Goal: Transaction & Acquisition: Book appointment/travel/reservation

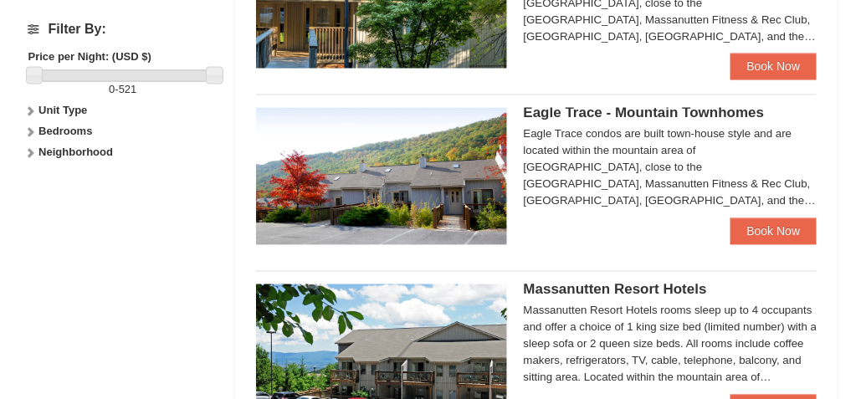
scroll to position [753, 0]
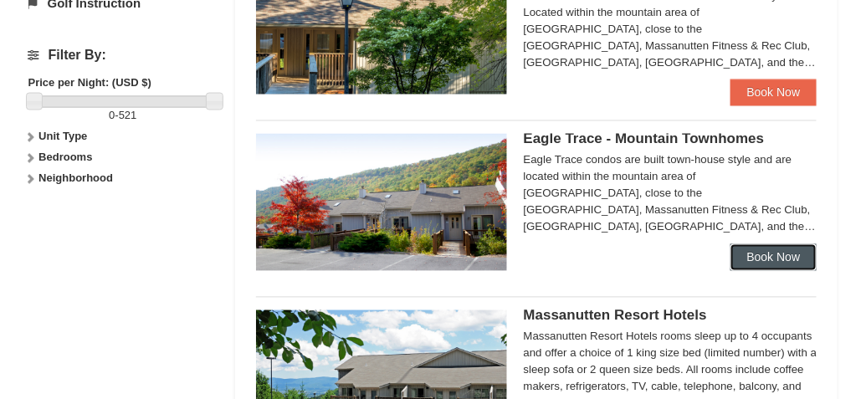
click at [778, 256] on link "Book Now" at bounding box center [773, 257] width 87 height 27
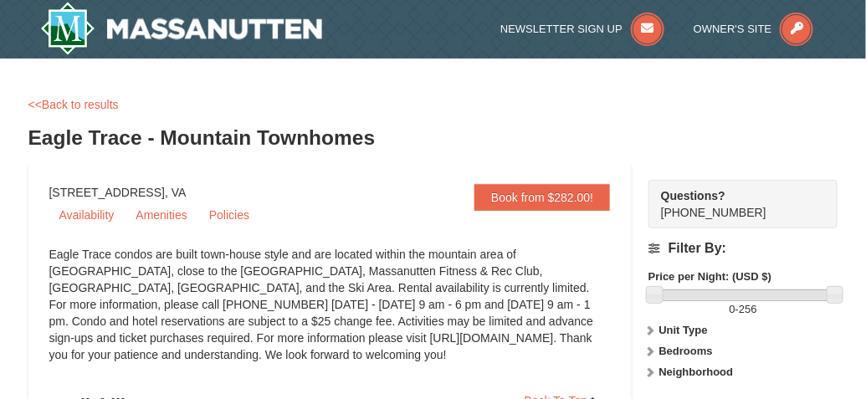
scroll to position [84, 0]
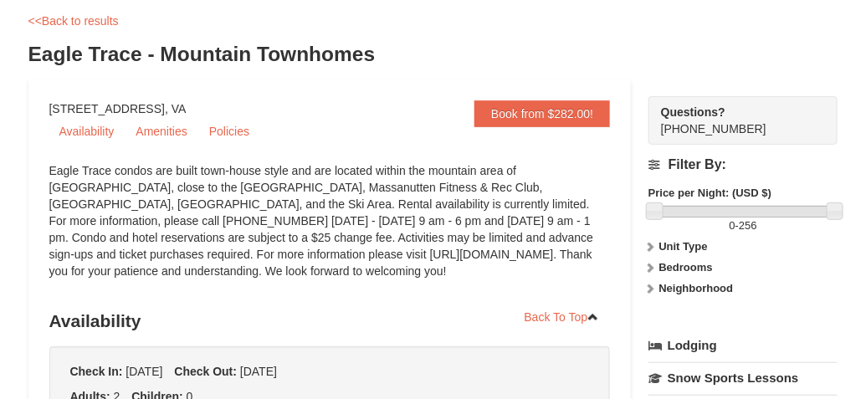
click at [709, 192] on strong "Price per Night: (USD $)" at bounding box center [709, 193] width 123 height 13
click at [703, 193] on strong "Price per Night: (USD $)" at bounding box center [709, 193] width 123 height 13
drag, startPoint x: 658, startPoint y: 209, endPoint x: 645, endPoint y: 207, distance: 13.6
click at [693, 244] on strong "Unit Type" at bounding box center [683, 246] width 49 height 13
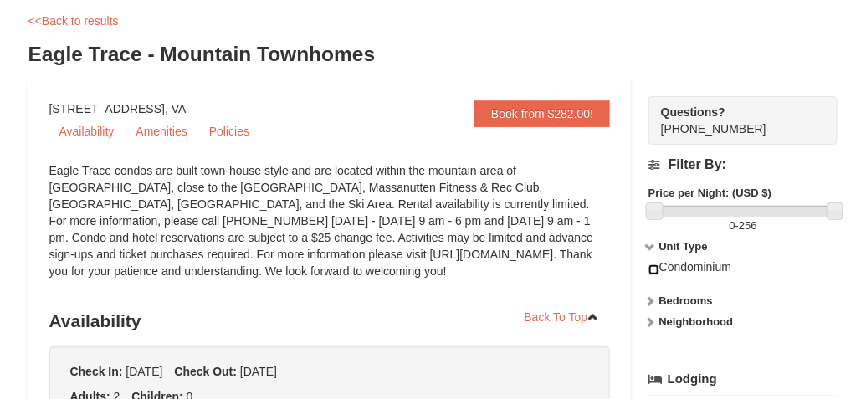
click at [655, 269] on input "checkbox" at bounding box center [653, 269] width 11 height 11
checkbox input "true"
click at [690, 298] on strong "Bedrooms" at bounding box center [686, 300] width 54 height 13
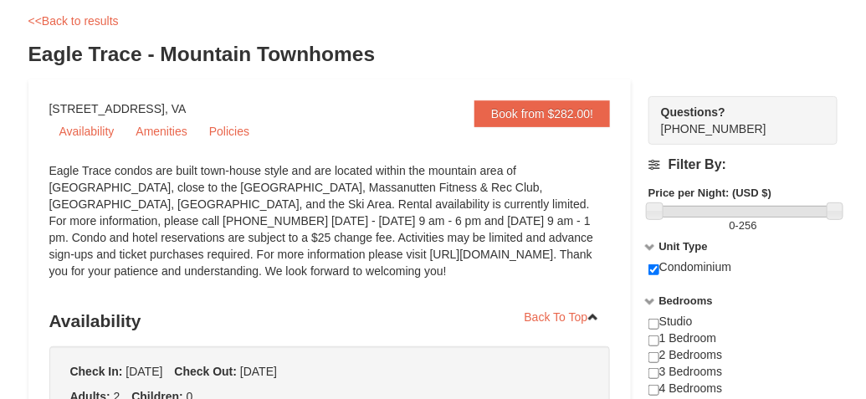
scroll to position [167, 0]
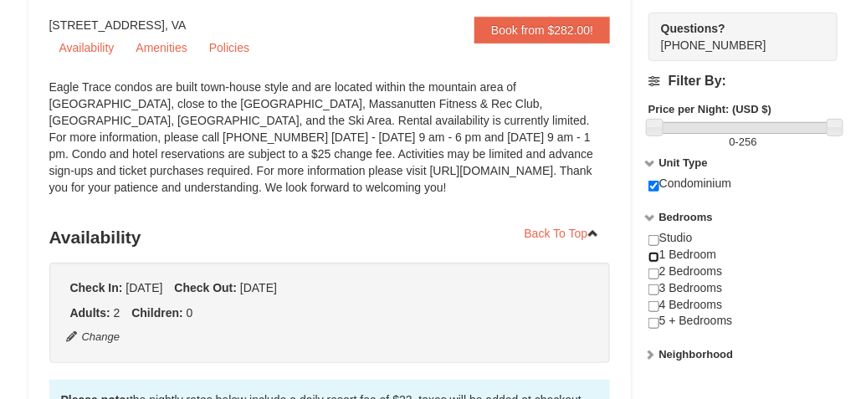
click at [653, 253] on input "checkbox" at bounding box center [653, 257] width 11 height 11
checkbox input "true"
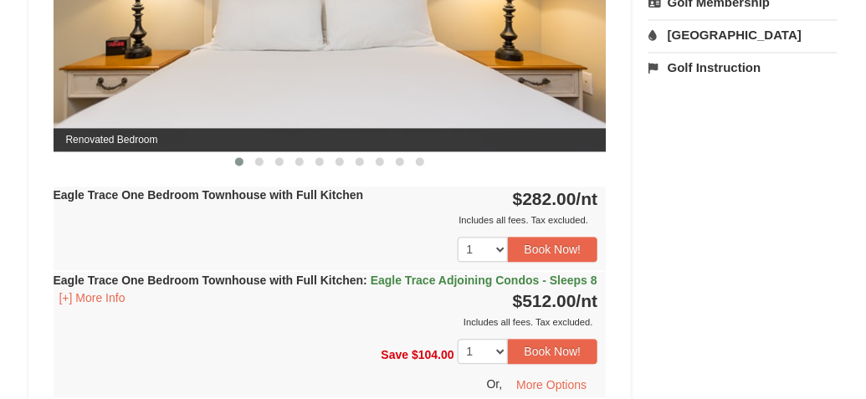
scroll to position [836, 0]
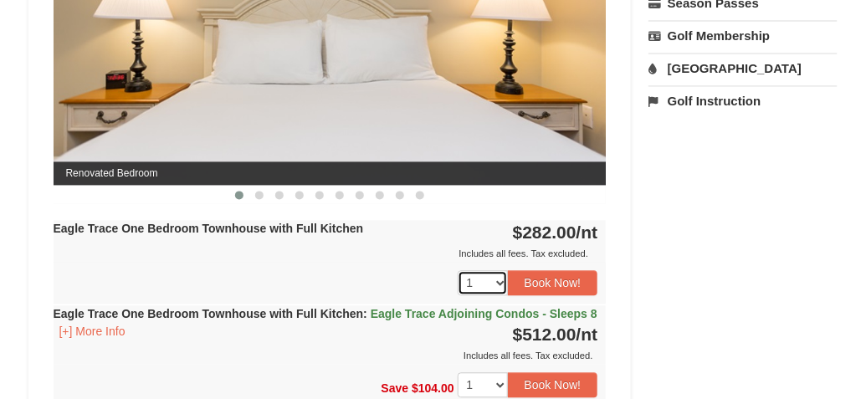
click at [500, 279] on select "1 2 3 4 5 6 7 8 9 10 11 12 13 14 15 16 17 18" at bounding box center [483, 282] width 50 height 25
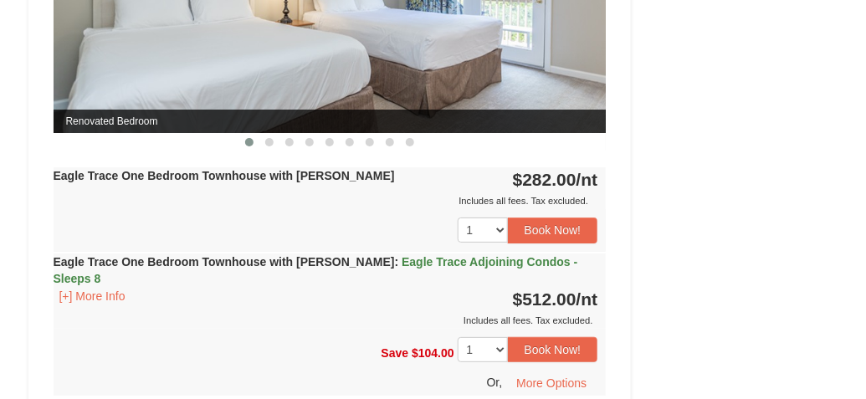
scroll to position [1589, 0]
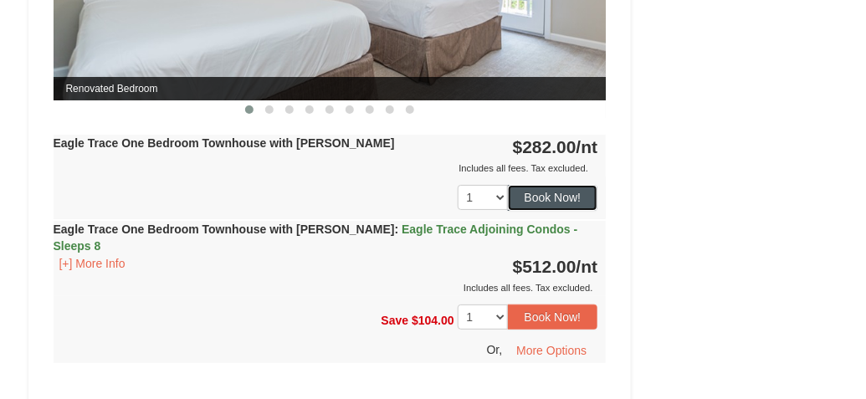
click at [558, 210] on button "Book Now!" at bounding box center [553, 197] width 90 height 25
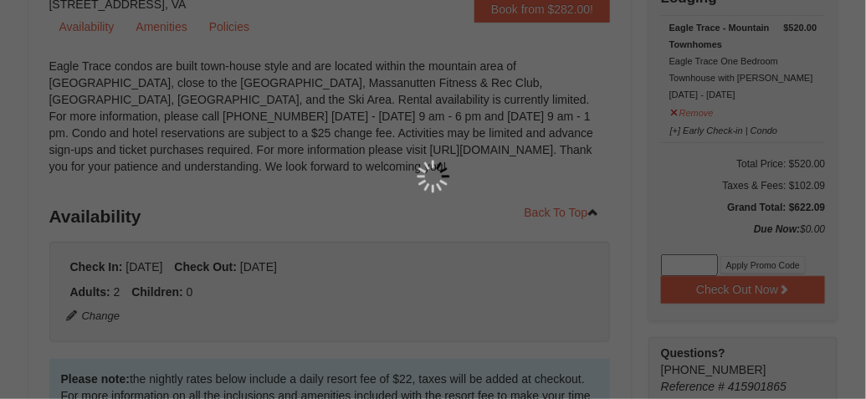
scroll to position [163, 0]
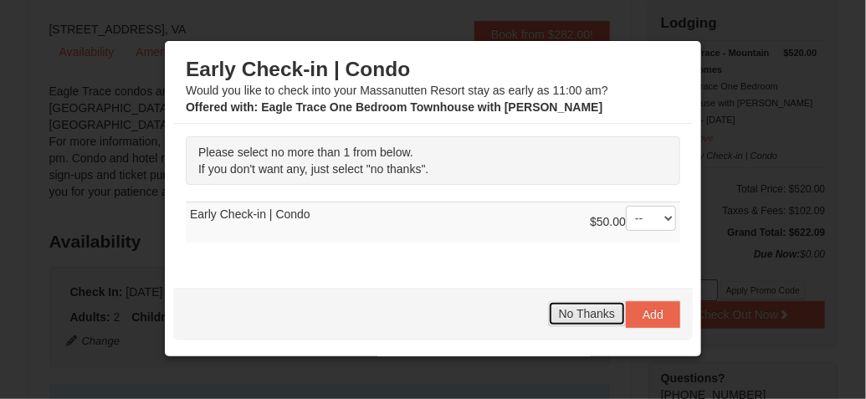
click at [585, 311] on span "No Thanks" at bounding box center [587, 313] width 56 height 13
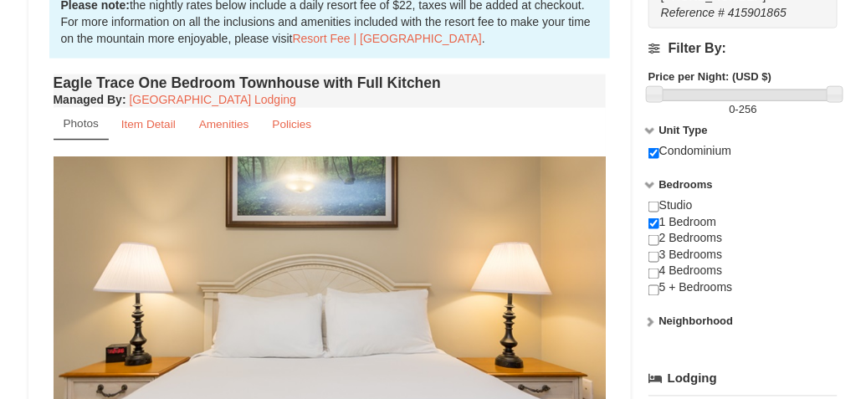
scroll to position [581, 0]
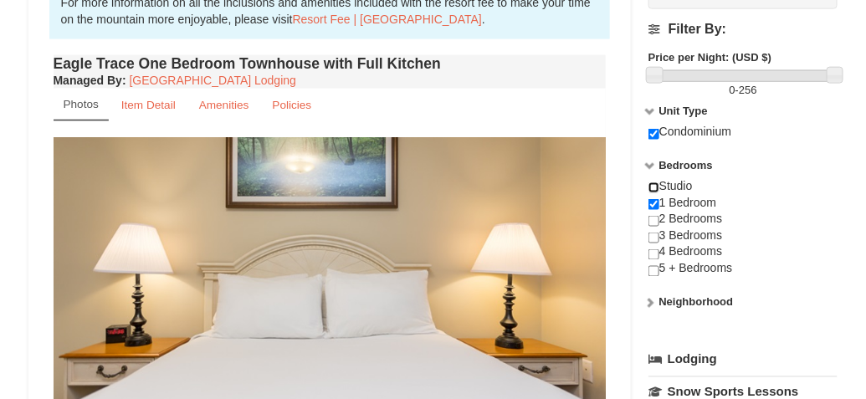
click at [656, 187] on input "checkbox" at bounding box center [653, 187] width 11 height 11
checkbox input "true"
click at [655, 202] on input "checkbox" at bounding box center [653, 204] width 11 height 11
checkbox input "false"
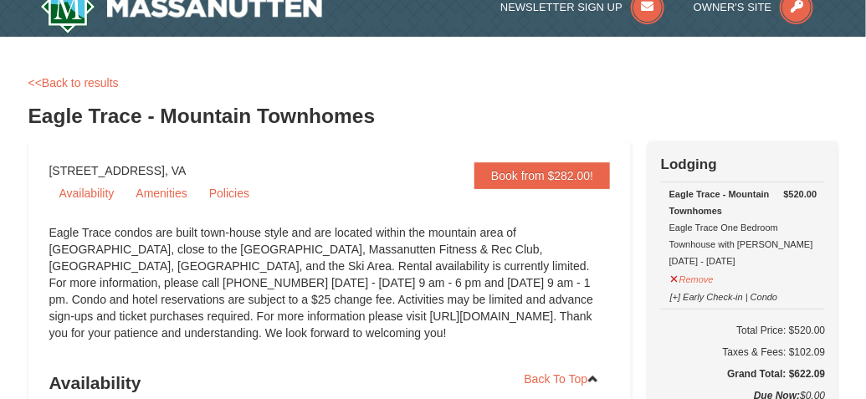
scroll to position [0, 0]
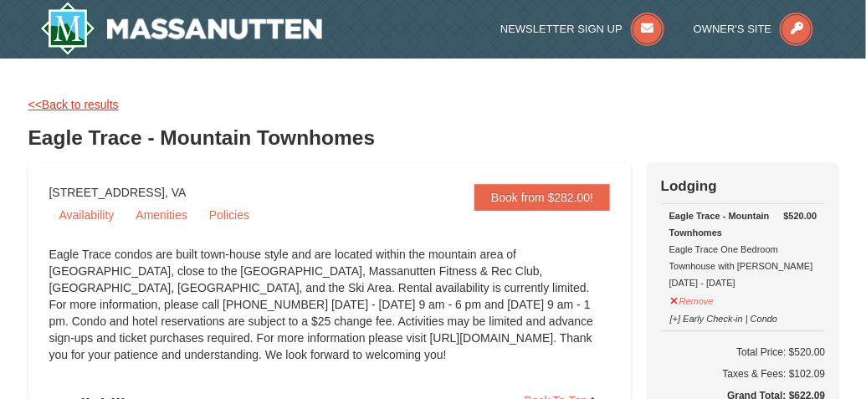
click at [34, 105] on link "<<Back to results" at bounding box center [73, 104] width 90 height 13
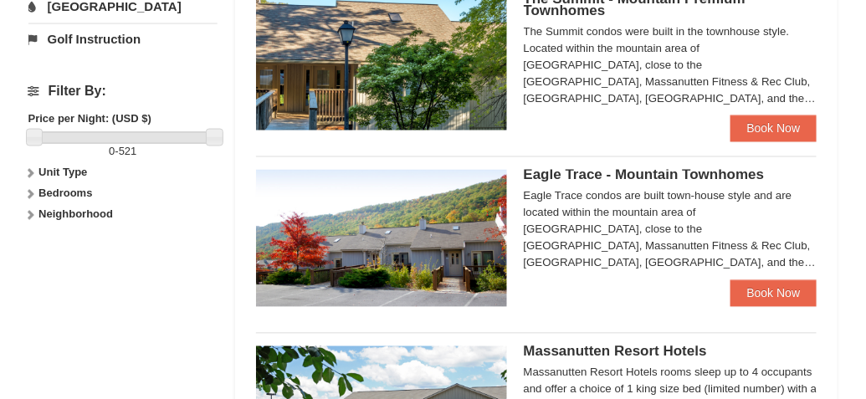
scroll to position [753, 0]
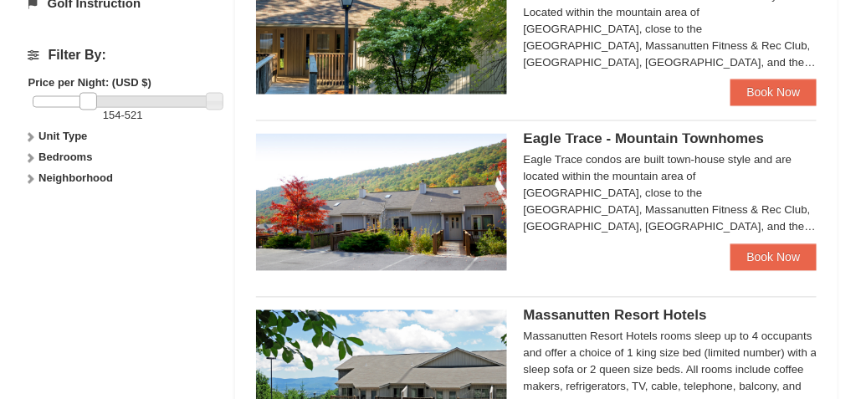
drag, startPoint x: 38, startPoint y: 92, endPoint x: 92, endPoint y: 92, distance: 53.5
click at [92, 93] on link at bounding box center [87, 101] width 17 height 17
click at [104, 93] on link at bounding box center [98, 101] width 17 height 17
drag, startPoint x: 104, startPoint y: 93, endPoint x: 115, endPoint y: 94, distance: 11.7
click at [115, 94] on link at bounding box center [110, 101] width 17 height 17
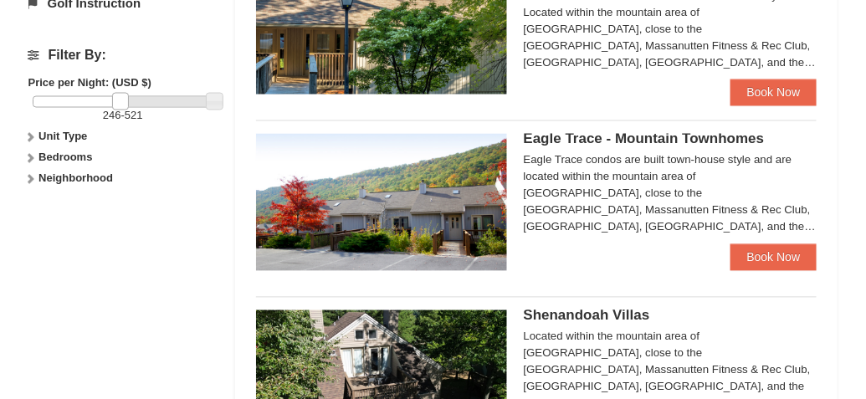
drag, startPoint x: 115, startPoint y: 94, endPoint x: 125, endPoint y: 95, distance: 9.4
click at [125, 95] on link at bounding box center [120, 101] width 17 height 17
click at [121, 95] on link at bounding box center [119, 101] width 17 height 17
click at [122, 95] on link at bounding box center [121, 101] width 17 height 17
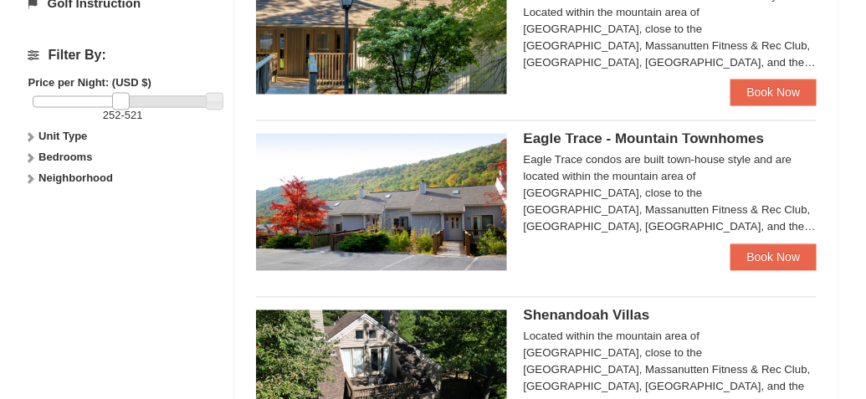
click at [120, 95] on link at bounding box center [120, 101] width 17 height 17
click at [125, 95] on link at bounding box center [119, 101] width 17 height 17
click at [125, 95] on link at bounding box center [121, 101] width 17 height 17
click at [120, 95] on link at bounding box center [119, 101] width 17 height 17
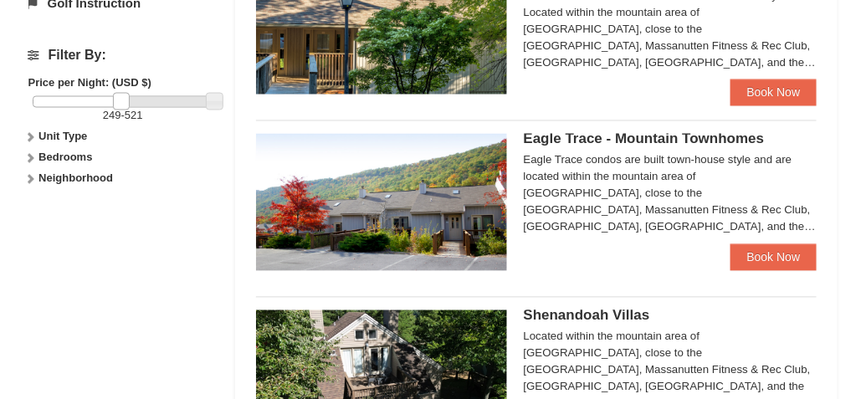
click at [121, 95] on link at bounding box center [121, 101] width 17 height 17
click at [120, 93] on link at bounding box center [120, 101] width 17 height 17
click at [68, 151] on strong "Bedrooms" at bounding box center [65, 157] width 54 height 13
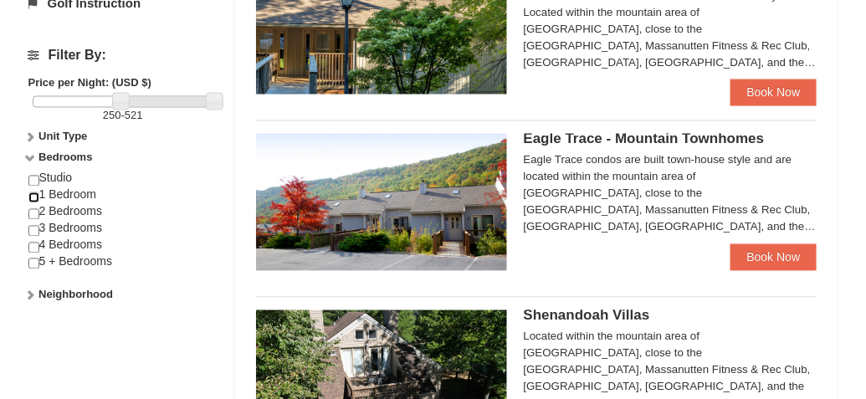
click at [32, 192] on input "checkbox" at bounding box center [33, 197] width 11 height 11
checkbox input "true"
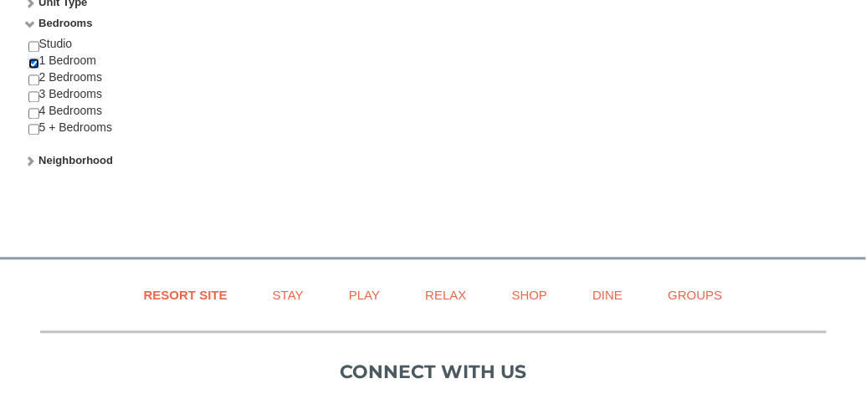
scroll to position [1004, 0]
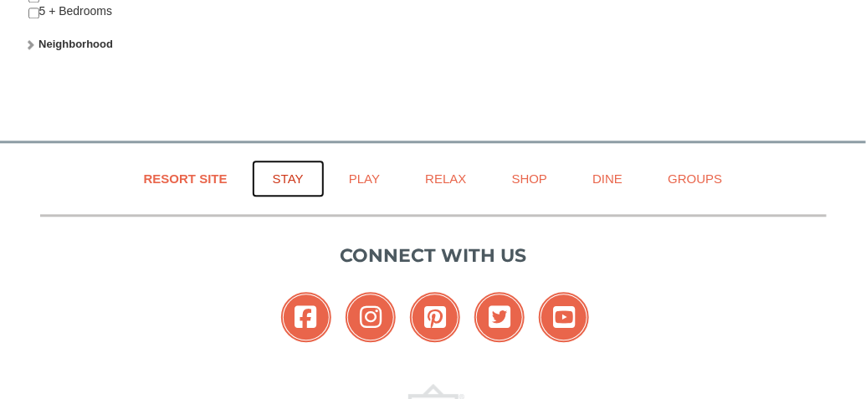
click at [294, 169] on link "Stay" at bounding box center [288, 179] width 73 height 38
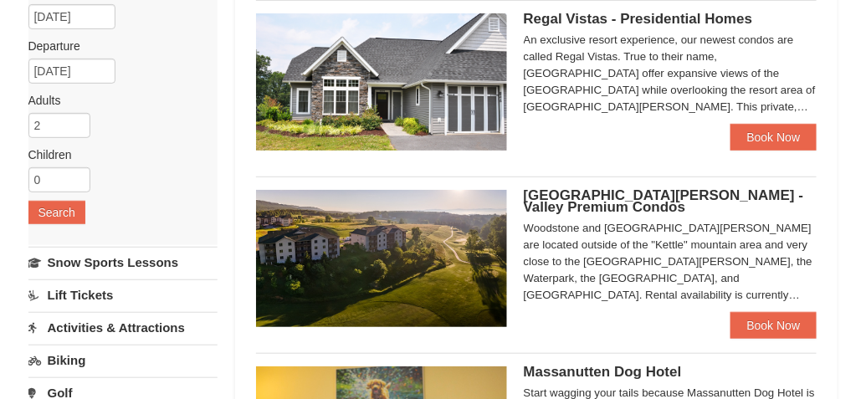
scroll to position [251, 0]
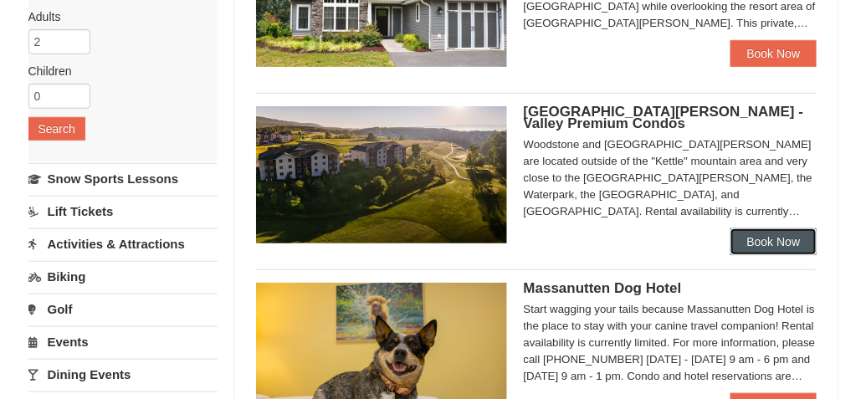
click at [773, 240] on link "Book Now" at bounding box center [773, 241] width 87 height 27
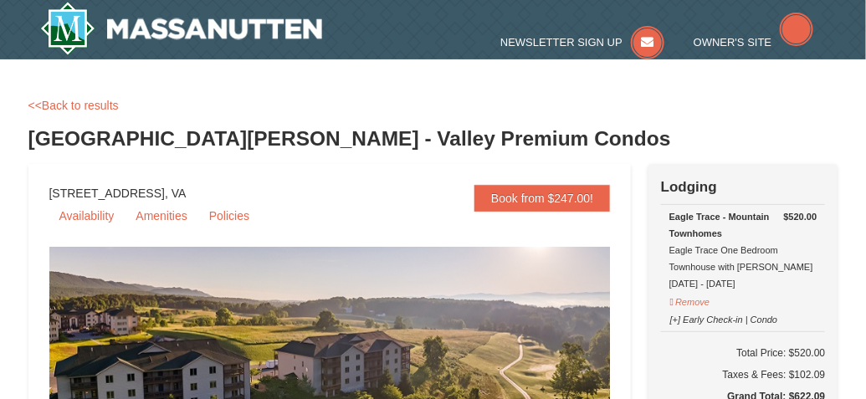
select select "9"
